Goal: Information Seeking & Learning: Learn about a topic

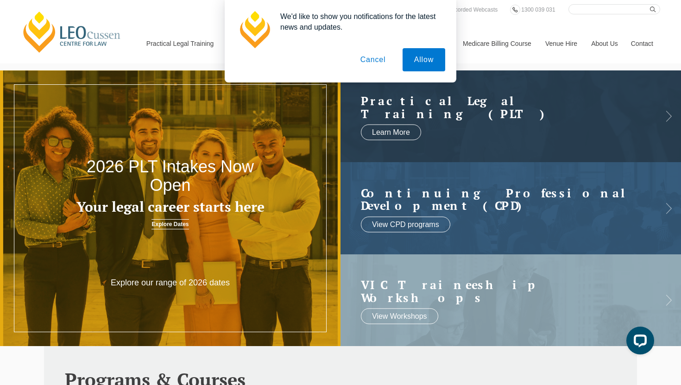
click at [370, 62] on button "Cancel" at bounding box center [373, 59] width 49 height 23
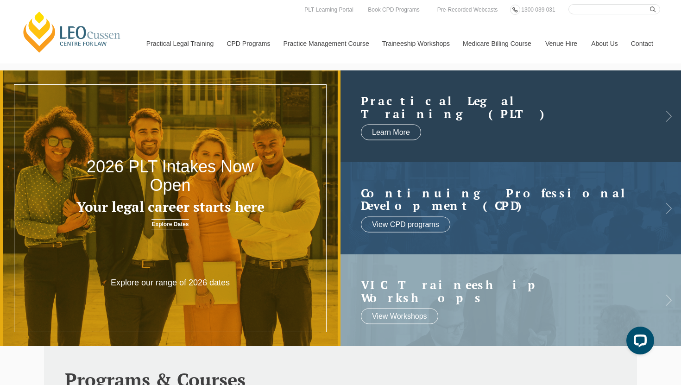
click at [462, 123] on link at bounding box center [511, 116] width 341 height 92
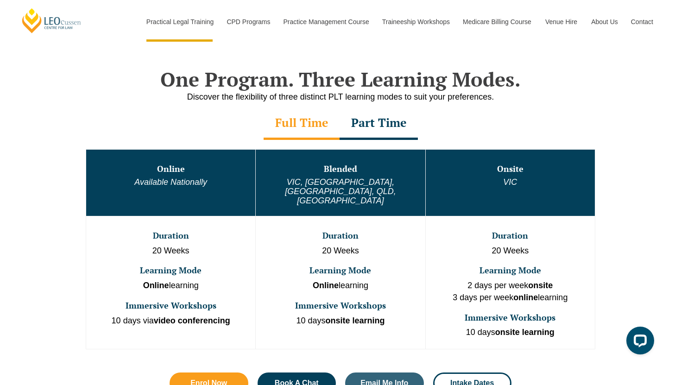
scroll to position [433, 0]
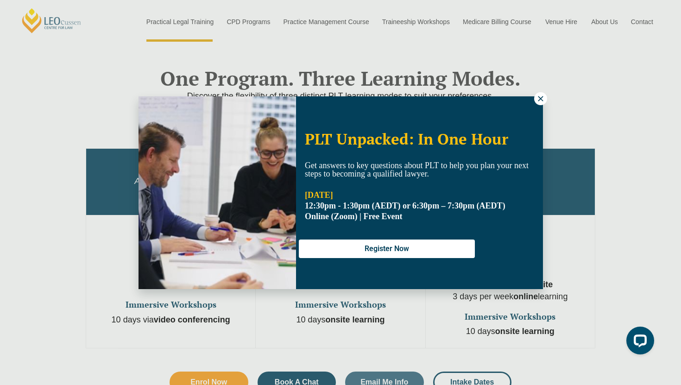
click at [539, 101] on icon at bounding box center [541, 99] width 8 height 8
